Goal: Task Accomplishment & Management: Manage account settings

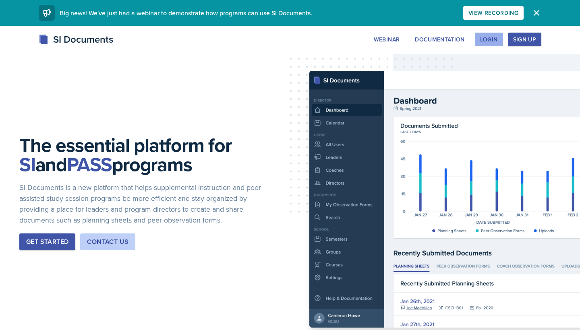
click at [481, 33] on button "Login" at bounding box center [489, 40] width 28 height 14
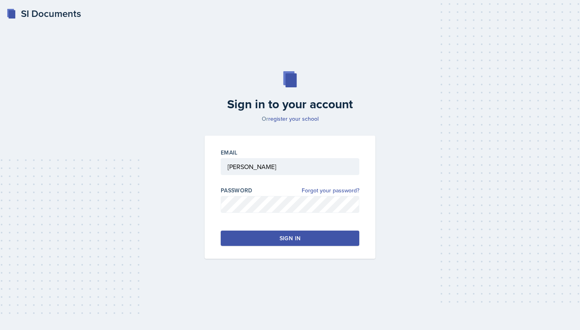
click at [287, 241] on div "Sign in" at bounding box center [290, 239] width 21 height 8
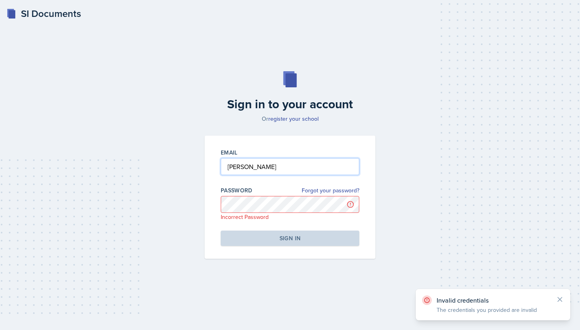
click at [297, 165] on input "[PERSON_NAME]" at bounding box center [290, 166] width 139 height 17
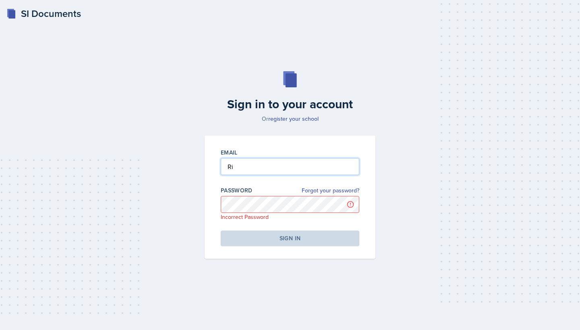
type input "R"
type input "rab1013@mavs.uta.edu"
click at [320, 169] on input "rab1013@mavs.uta.edu" at bounding box center [290, 166] width 139 height 17
drag, startPoint x: 320, startPoint y: 169, endPoint x: 220, endPoint y: 168, distance: 99.9
click at [220, 169] on div "Email rab1013@mavs.uta.edu Password Forgot your password? Incorrect Password Si…" at bounding box center [290, 197] width 171 height 123
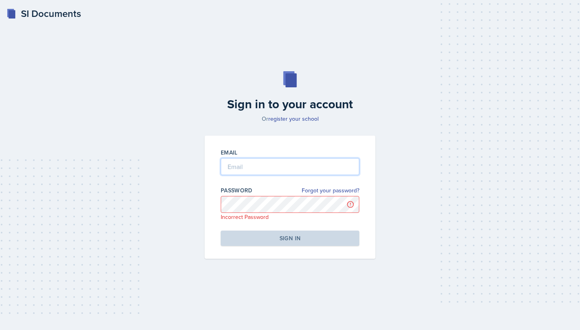
click at [261, 167] on input "email" at bounding box center [290, 166] width 139 height 17
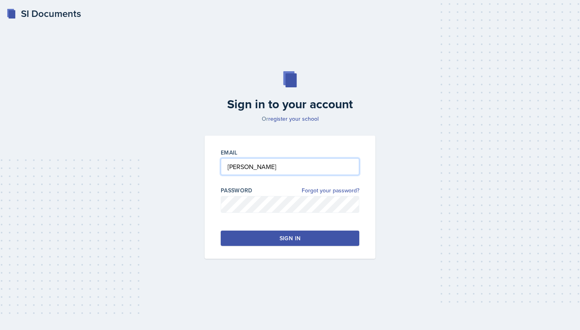
click at [263, 168] on input "[PERSON_NAME]" at bounding box center [290, 166] width 139 height 17
drag, startPoint x: 263, startPoint y: 168, endPoint x: 174, endPoint y: 168, distance: 88.3
click at [174, 168] on div "Sign in to your account Or register your school Email Riley Bond Password Forgo…" at bounding box center [290, 165] width 555 height 239
paste input "rab1013@mavs.uta.edu"
type input "rab1013@mavs.uta.edu"
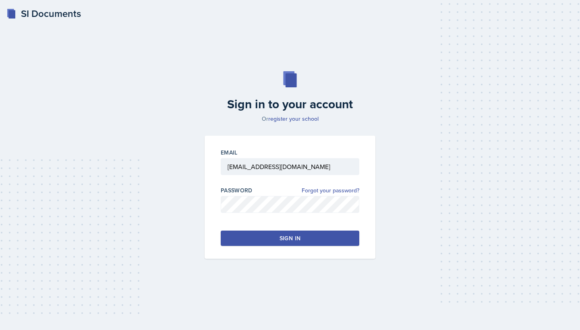
click at [280, 239] on div "Sign in" at bounding box center [290, 239] width 21 height 8
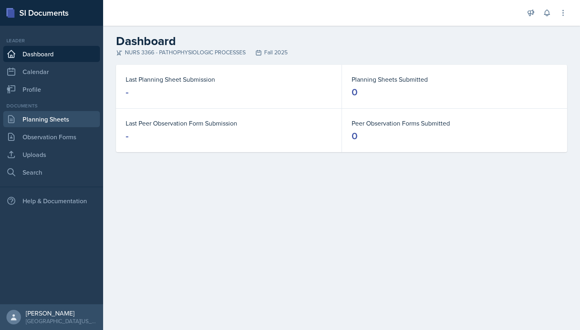
click at [75, 122] on link "Planning Sheets" at bounding box center [51, 119] width 97 height 16
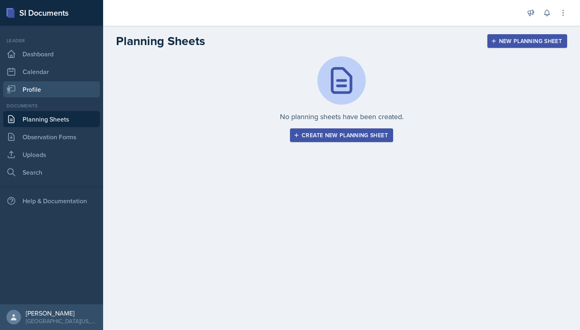
click at [88, 89] on link "Profile" at bounding box center [51, 89] width 97 height 16
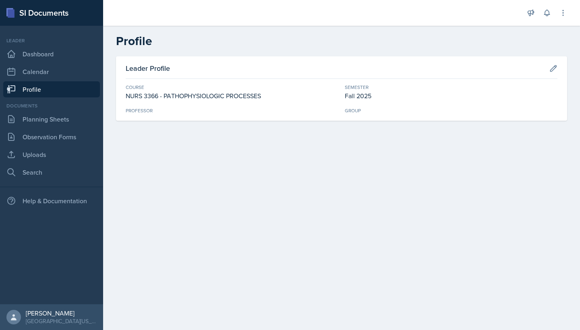
click at [148, 120] on div "Leader Profile Course NURS 3366 - PATHOPHYSIOLOGIC PROCESSES Semester Fall 2025…" at bounding box center [341, 88] width 451 height 64
click at [555, 72] on icon at bounding box center [554, 68] width 8 height 8
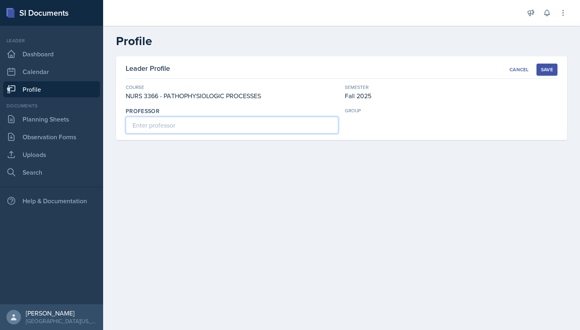
click at [305, 125] on input at bounding box center [232, 125] width 213 height 17
type input "Professor Hughes"
click at [547, 70] on div "Save" at bounding box center [547, 69] width 12 height 6
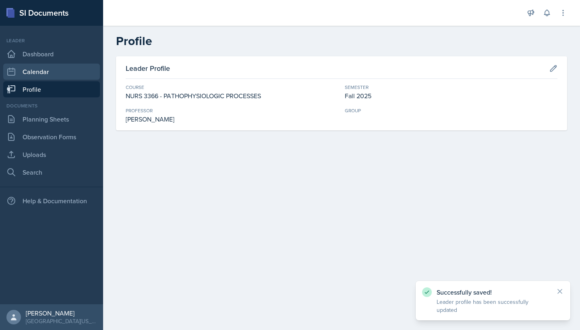
click at [71, 77] on link "Calendar" at bounding box center [51, 72] width 97 height 16
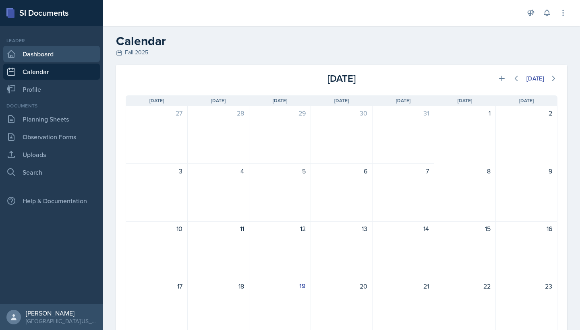
click at [71, 56] on link "Dashboard" at bounding box center [51, 54] width 97 height 16
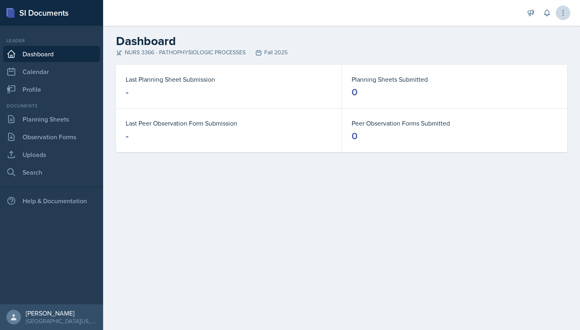
click at [561, 18] on button at bounding box center [563, 13] width 15 height 15
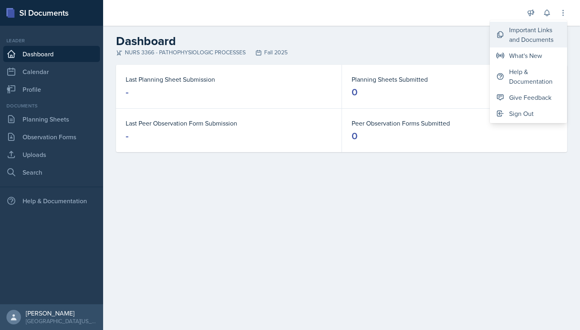
click at [544, 29] on div "Important Links and Documents" at bounding box center [535, 34] width 52 height 19
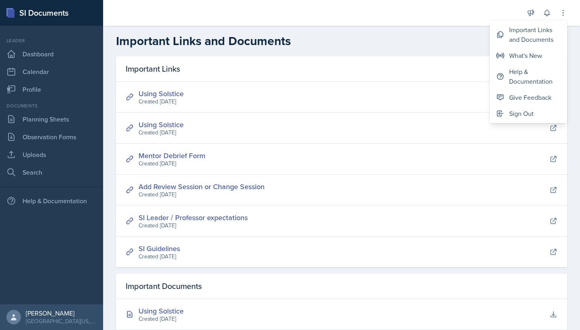
click at [415, 45] on h2 "Important Links and Documents" at bounding box center [341, 41] width 451 height 15
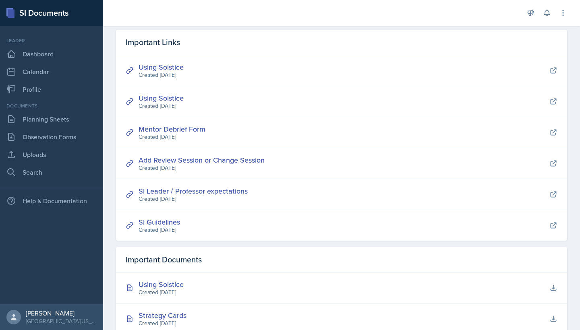
scroll to position [27, 0]
click at [554, 165] on icon at bounding box center [553, 162] width 5 height 5
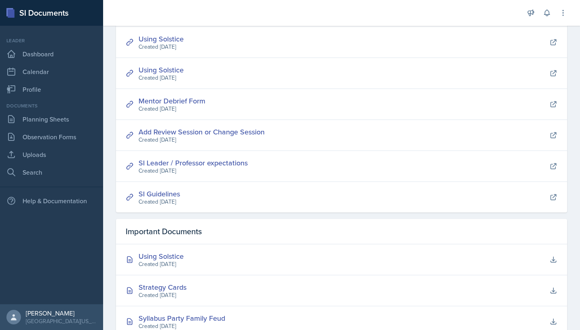
scroll to position [56, 0]
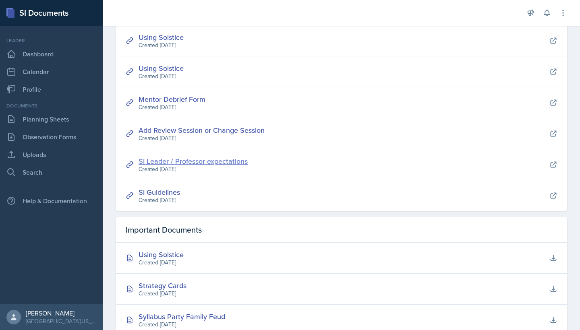
click at [237, 162] on link "SI Leader / Professor expectations" at bounding box center [193, 161] width 109 height 10
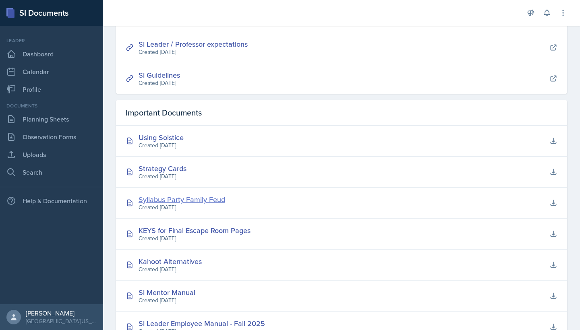
scroll to position [170, 0]
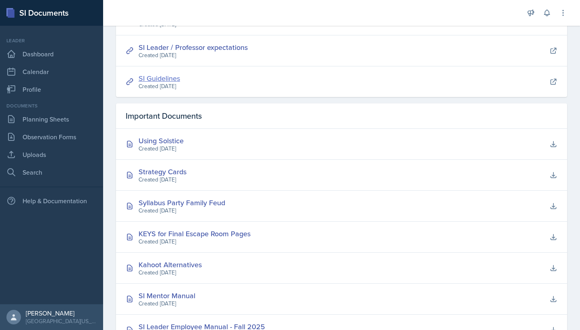
click at [165, 77] on link "SI Guidelines" at bounding box center [160, 78] width 42 height 10
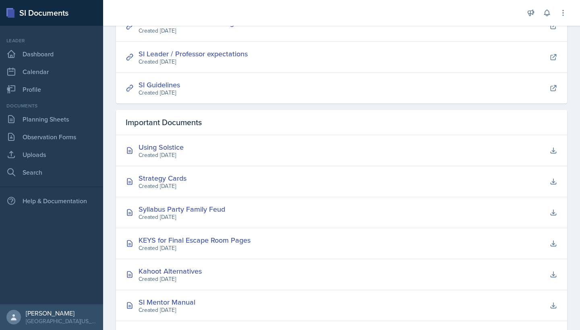
scroll to position [161, 0]
